Goal: Find contact information: Find contact information

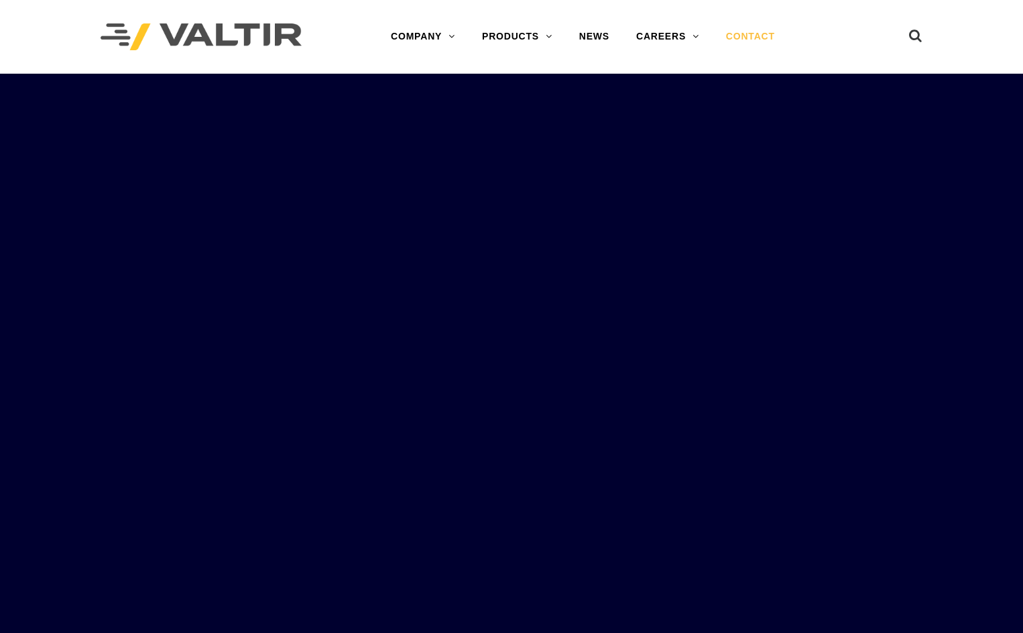
click at [752, 38] on link "CONTACT" at bounding box center [751, 36] width 76 height 27
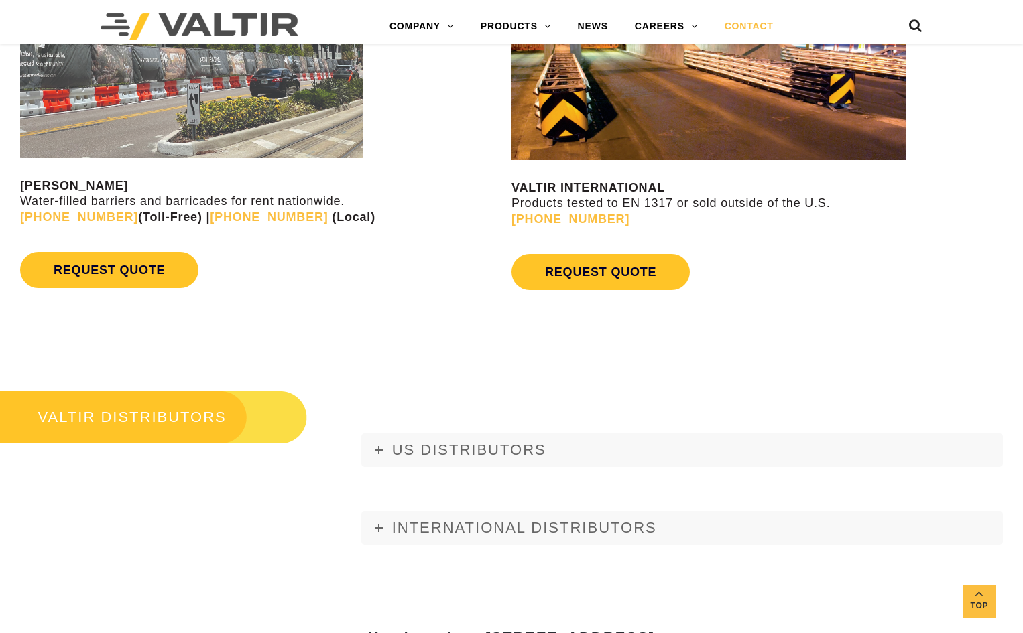
scroll to position [1248, 0]
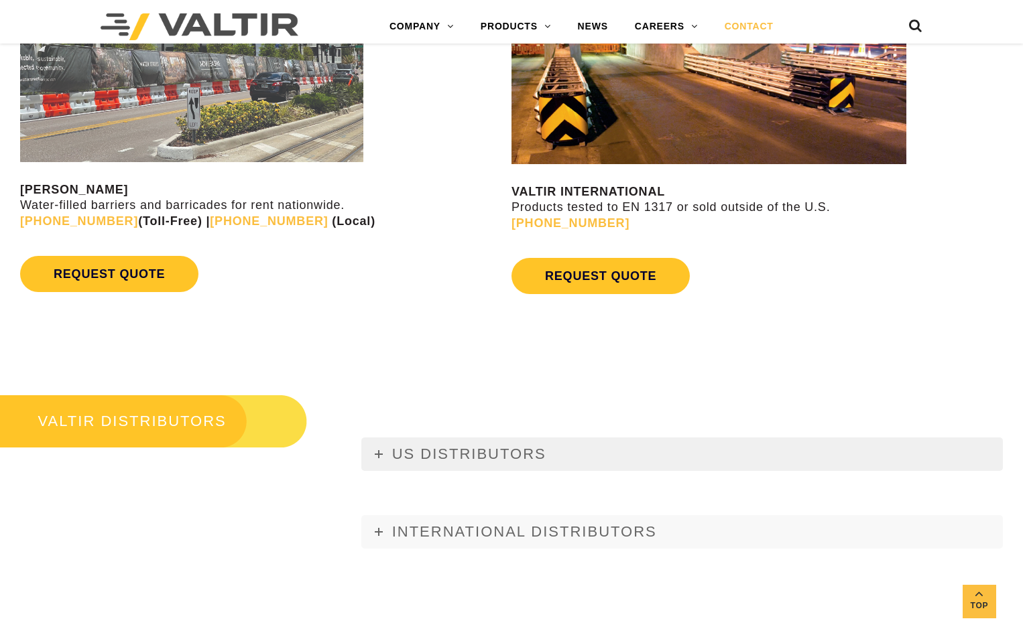
click at [456, 457] on span "US DISTRIBUTORS" at bounding box center [469, 454] width 154 height 17
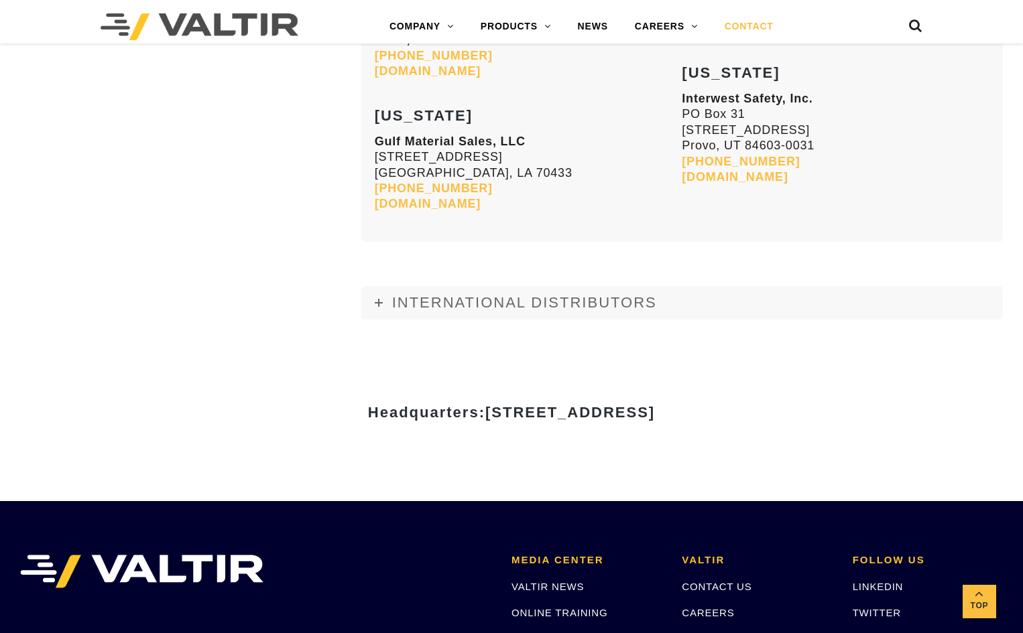
scroll to position [5802, 0]
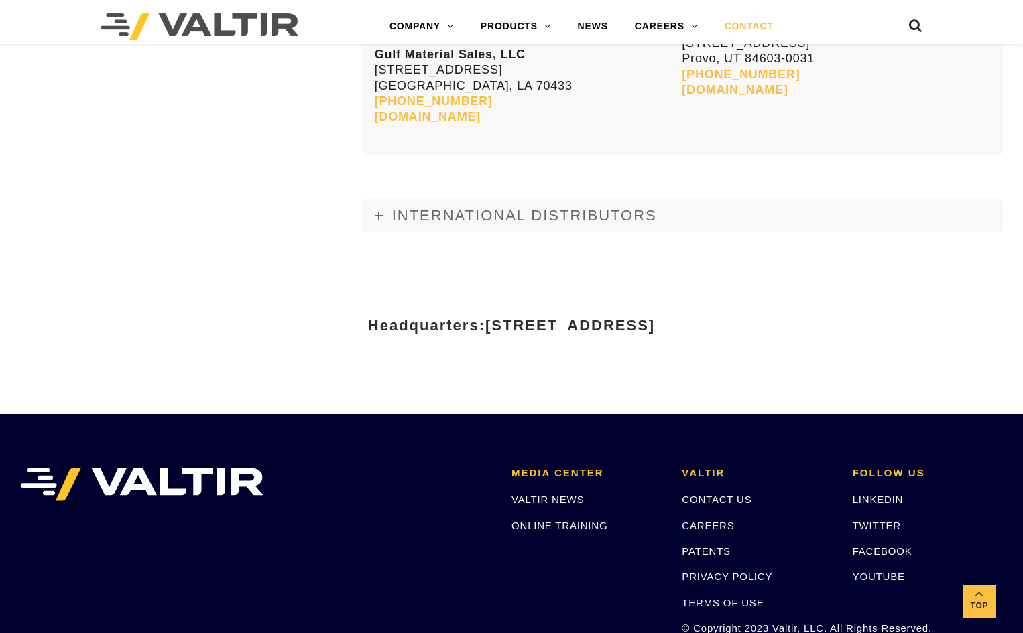
scroll to position [1248, 0]
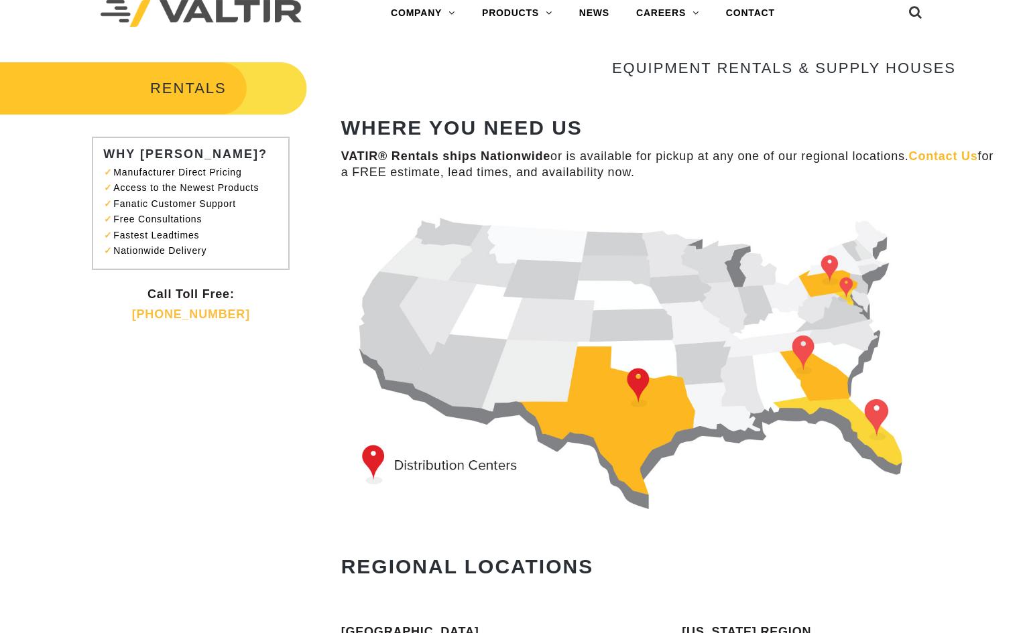
scroll to position [19, 0]
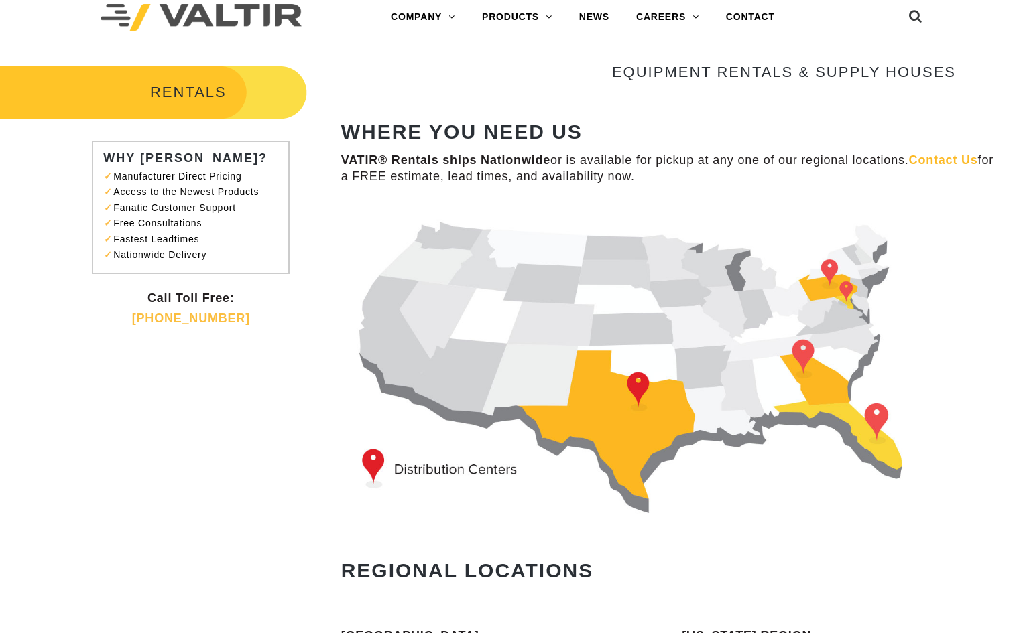
drag, startPoint x: 132, startPoint y: 14, endPoint x: 77, endPoint y: 315, distance: 306.0
click at [77, 315] on div "RENTALS WHY VALTIR? Manufacturer Direct Pricing Access to the Newest Products F…" at bounding box center [170, 193] width 341 height 258
